Goal: Transaction & Acquisition: Obtain resource

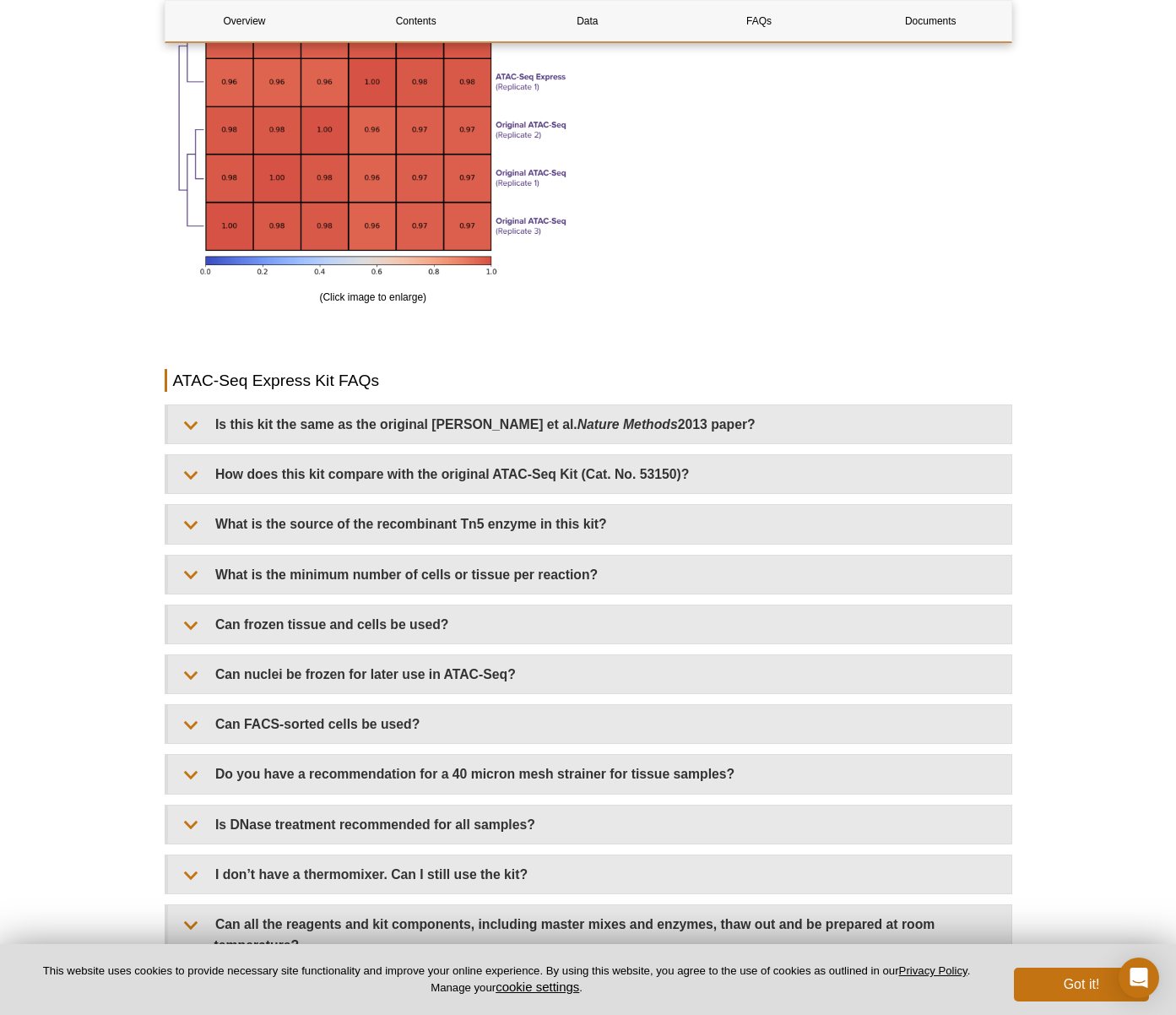
scroll to position [3186, 0]
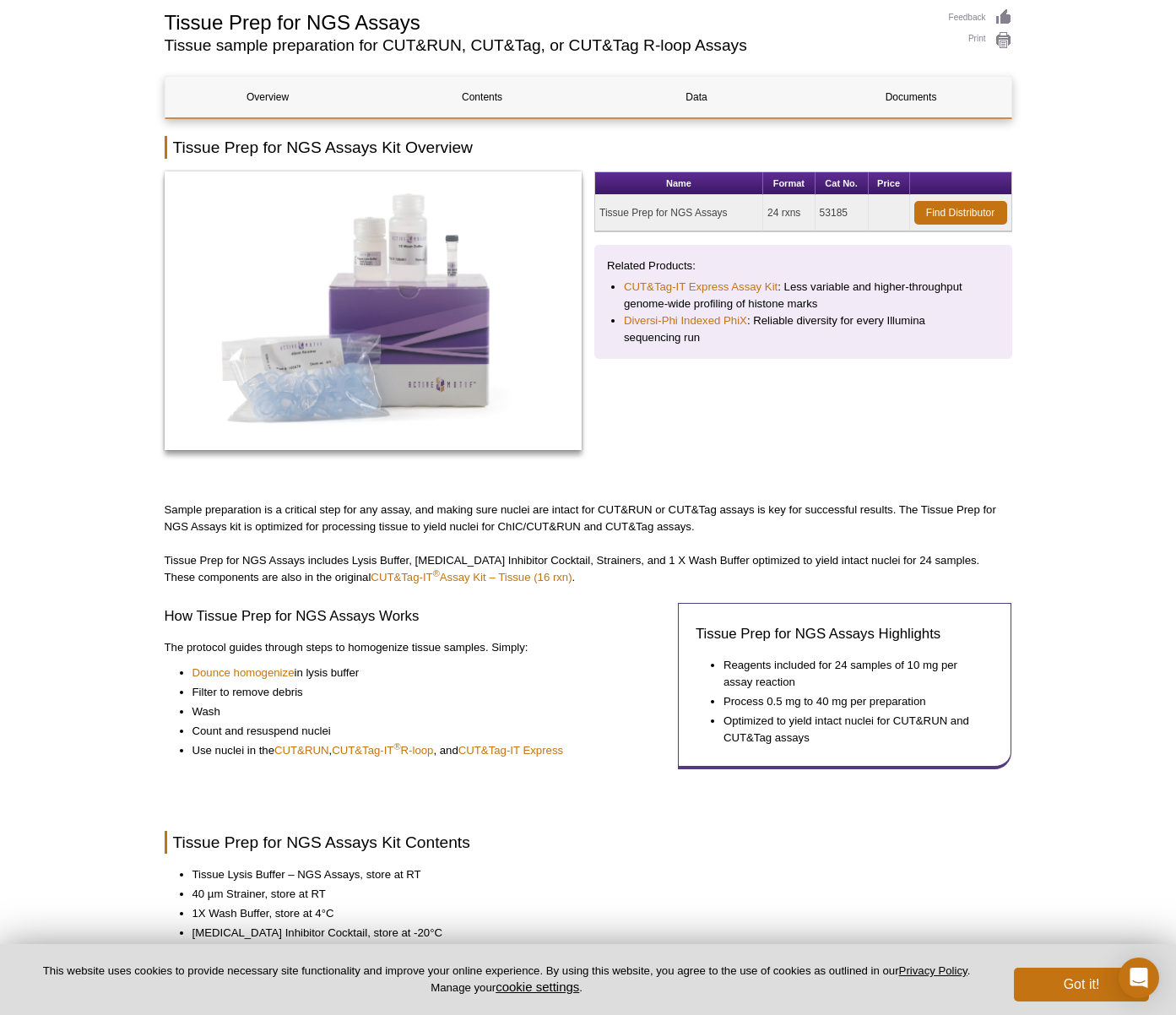
scroll to position [133, 0]
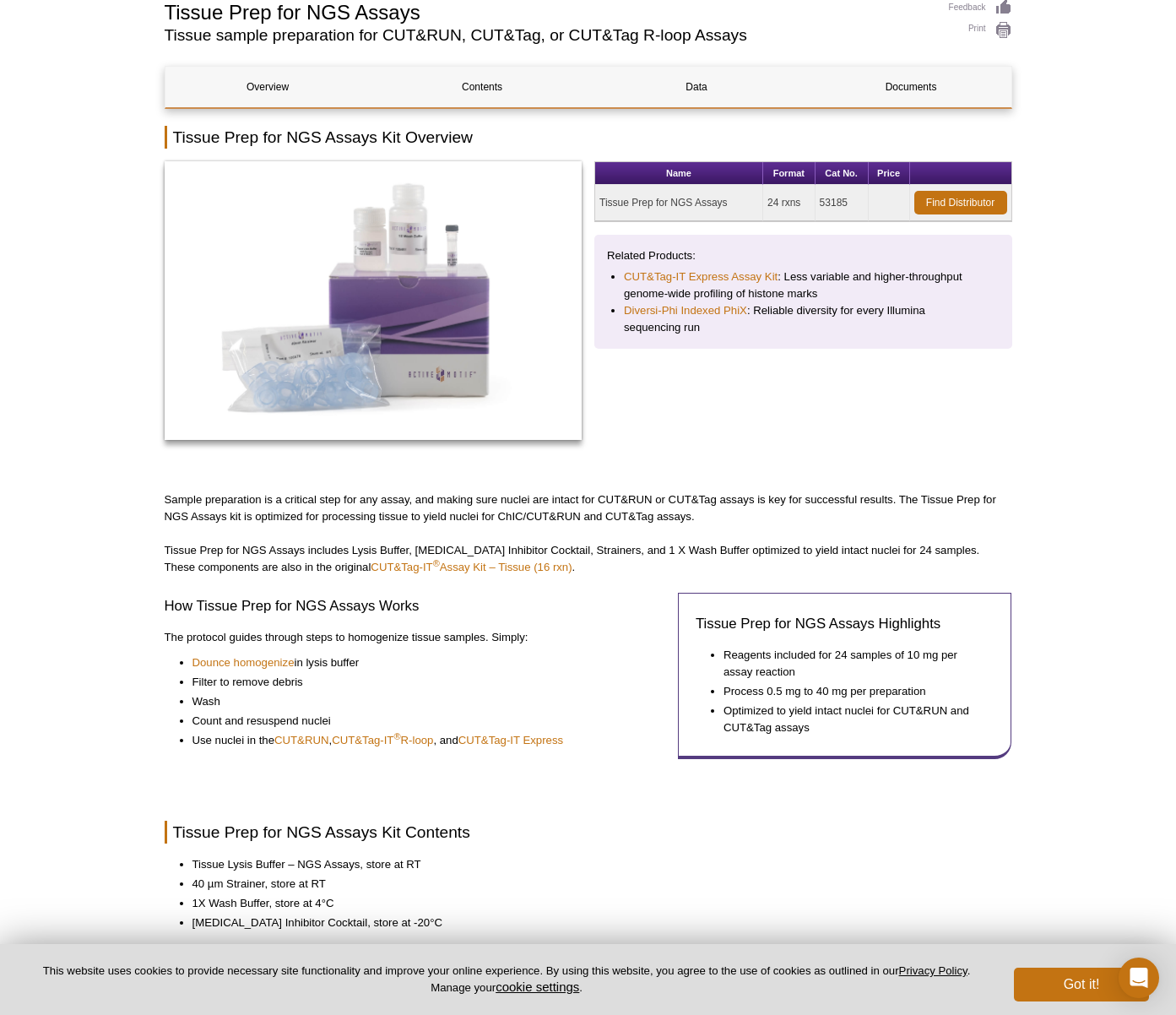
drag, startPoint x: 162, startPoint y: 546, endPoint x: 570, endPoint y: 661, distance: 423.9
click at [570, 661] on div "AVAILABLE PRODUCTS Nuclear Extraction DNA Purification RapCap Beads for cfDNA I…" at bounding box center [588, 792] width 864 height 1588
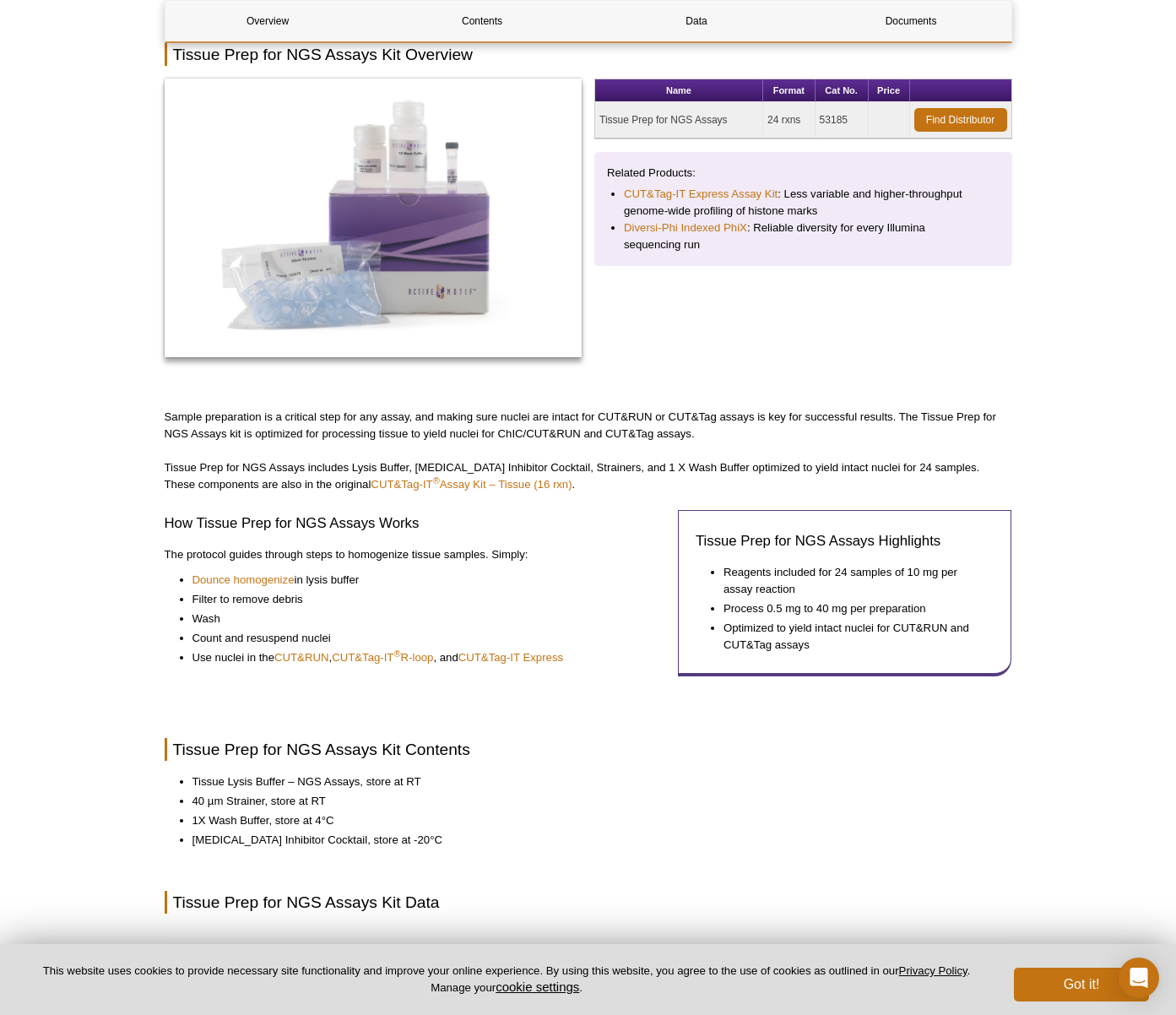
scroll to position [0, 0]
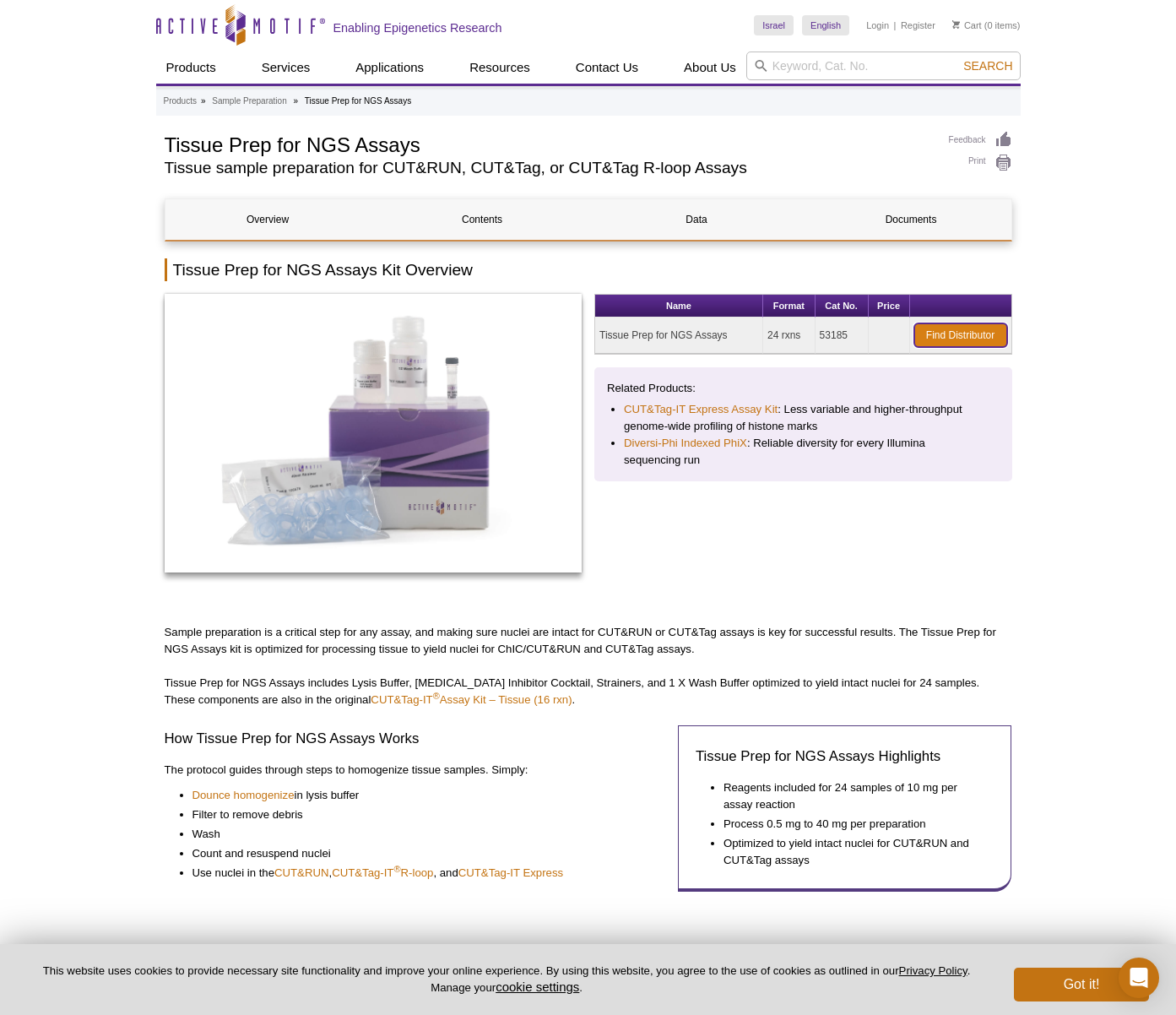
click at [955, 337] on link "Find Distributor" at bounding box center [961, 336] width 93 height 24
click at [951, 332] on link "Find Distributor" at bounding box center [961, 336] width 93 height 24
